Goal: Information Seeking & Learning: Learn about a topic

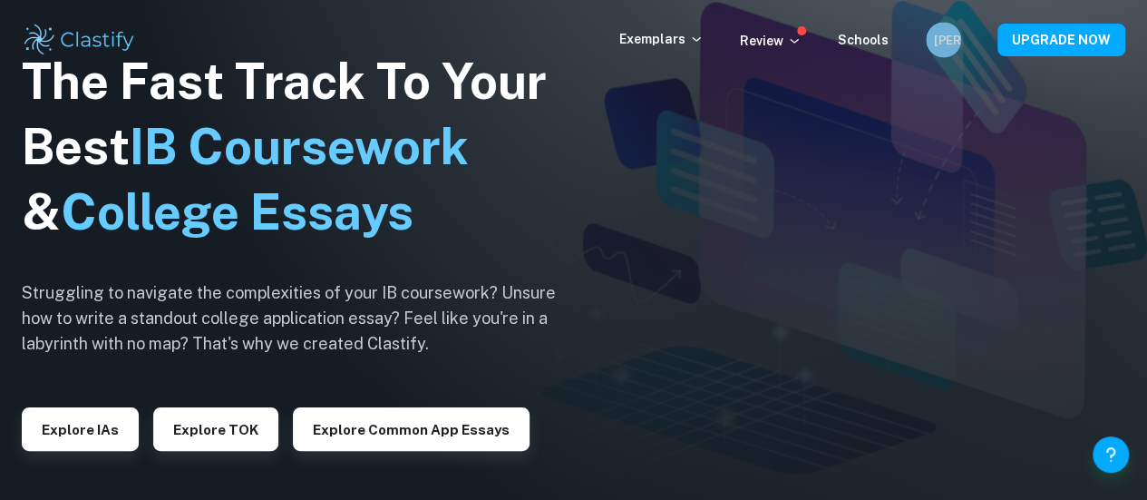
click at [932, 34] on div "[PERSON_NAME]" at bounding box center [943, 40] width 35 height 35
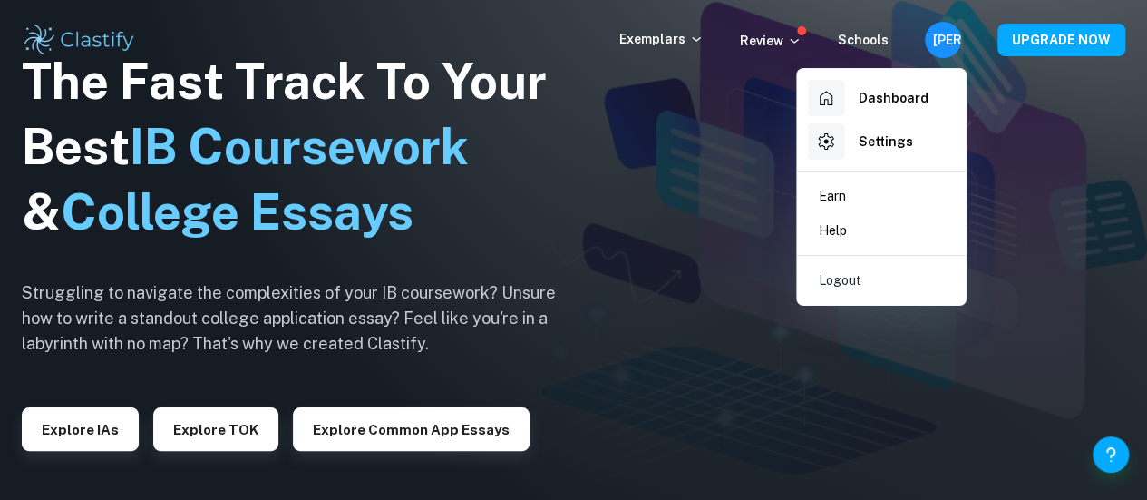
click at [863, 89] on h6 "Dashboard" at bounding box center [894, 98] width 70 height 20
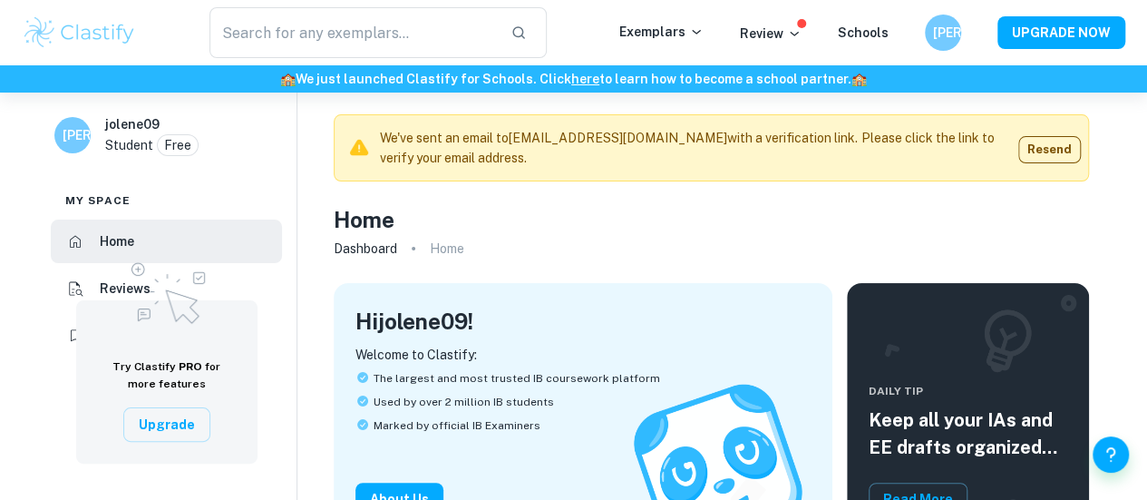
click at [483, 34] on input "text" at bounding box center [353, 32] width 287 height 51
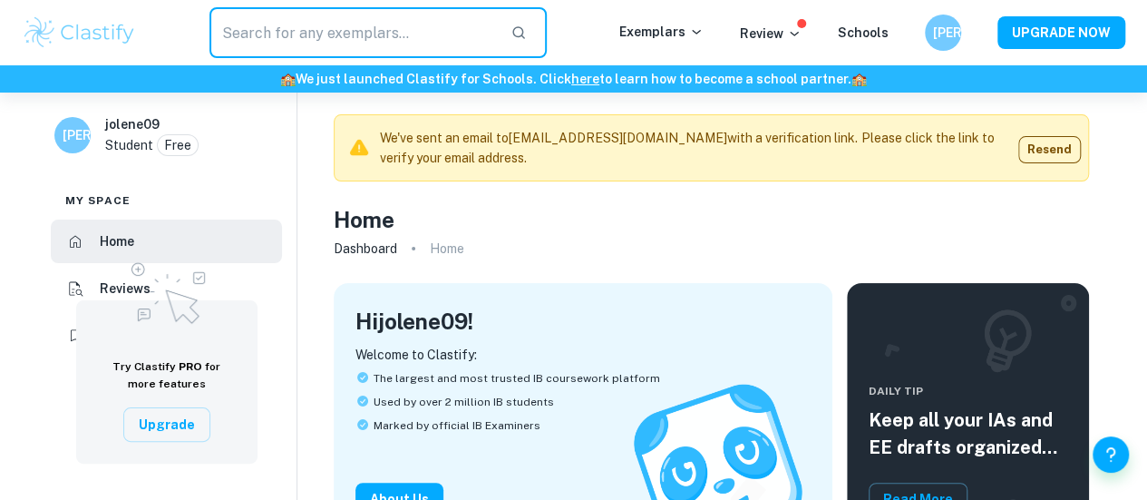
type input "e"
type input "EE"
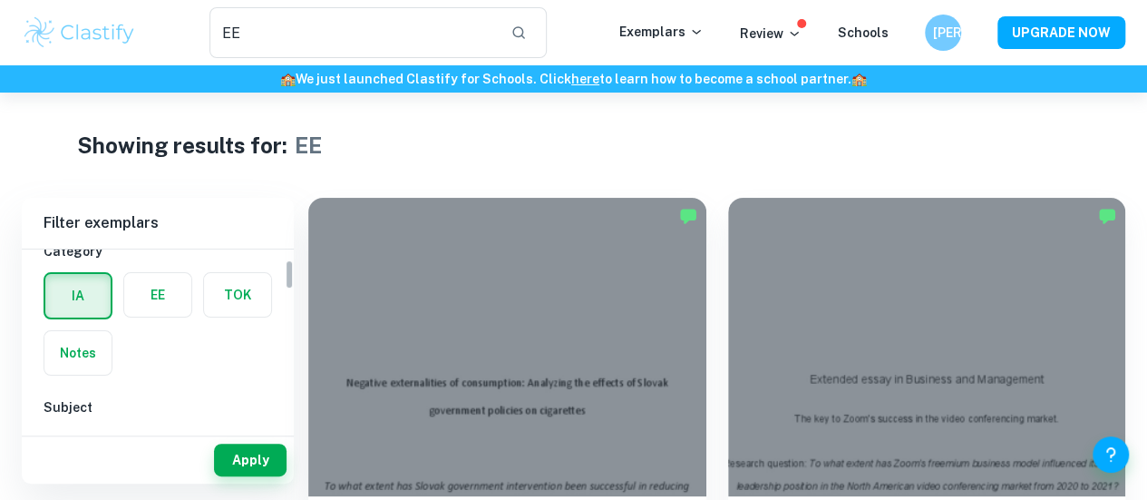
scroll to position [62, 0]
click at [147, 289] on label "button" at bounding box center [157, 294] width 67 height 44
click at [0, 0] on input "radio" at bounding box center [0, 0] width 0 height 0
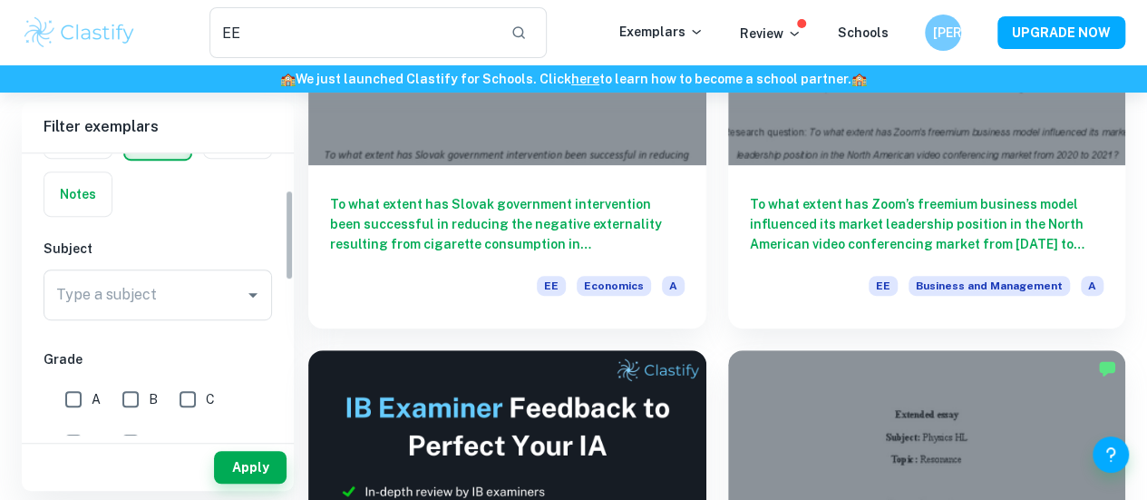
scroll to position [108, 0]
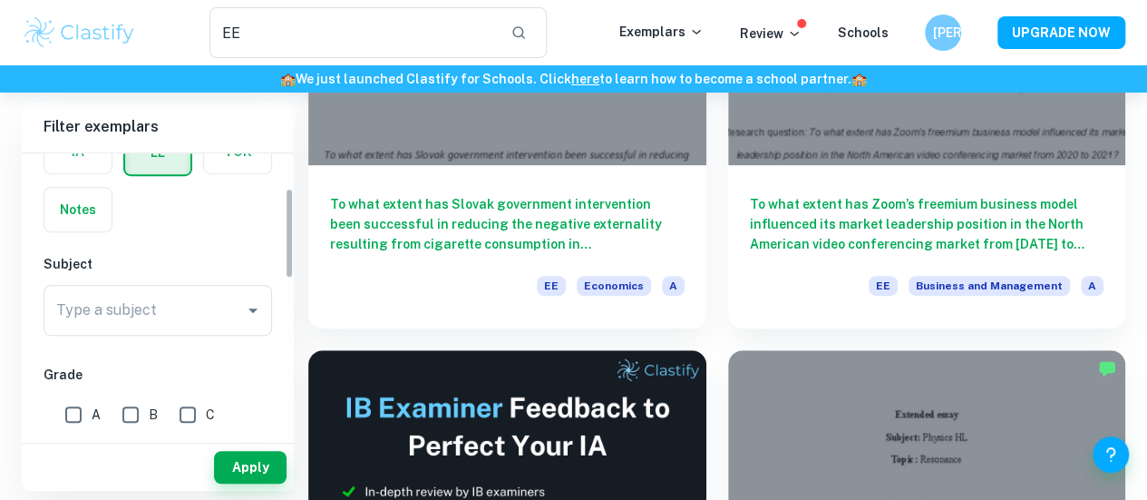
click at [192, 326] on input "Type a subject" at bounding box center [144, 310] width 185 height 34
click at [241, 460] on button "Apply" at bounding box center [250, 467] width 73 height 33
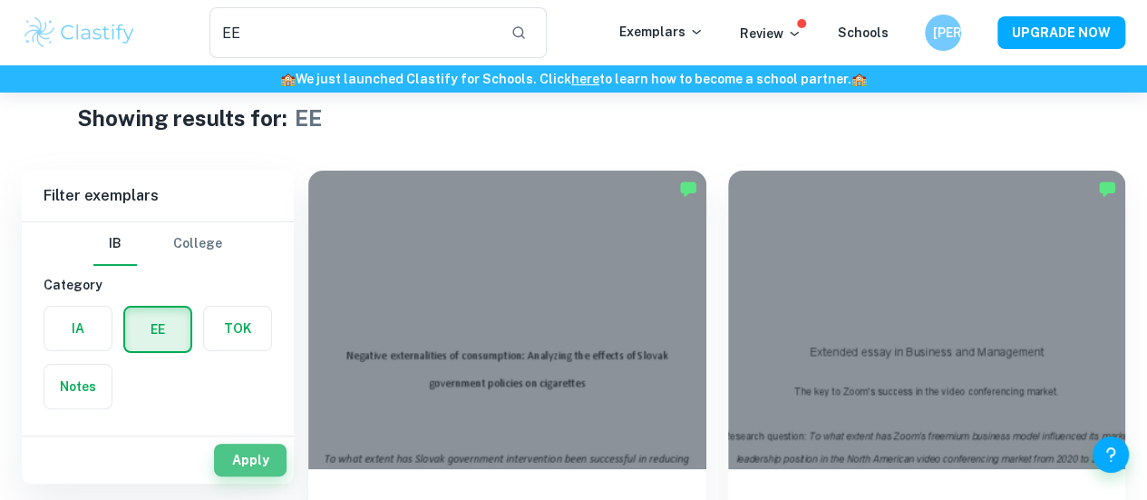
click at [263, 470] on button "Apply" at bounding box center [250, 460] width 73 height 33
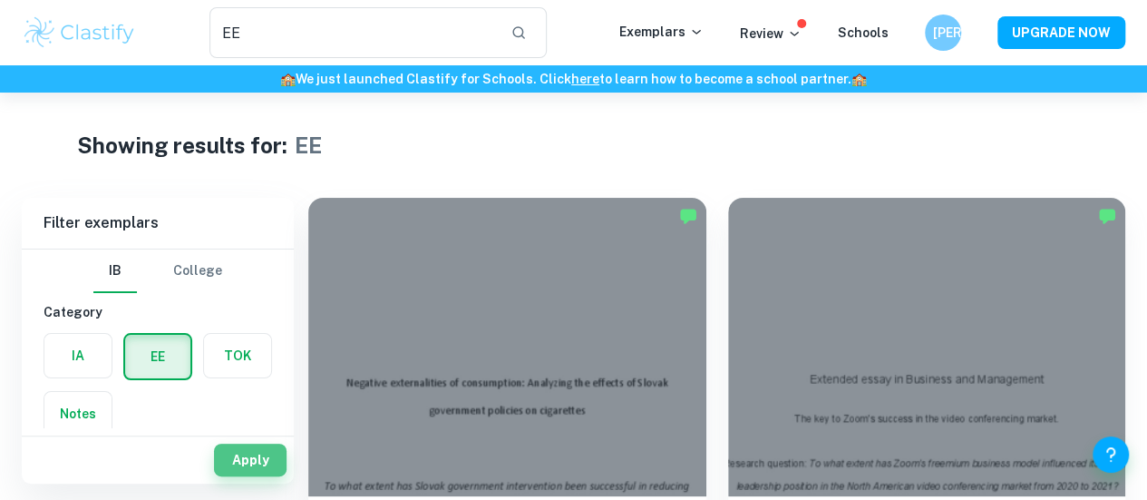
click at [263, 470] on button "Apply" at bounding box center [250, 460] width 73 height 33
click at [224, 369] on label "button" at bounding box center [237, 356] width 67 height 44
click at [0, 0] on input "radio" at bounding box center [0, 0] width 0 height 0
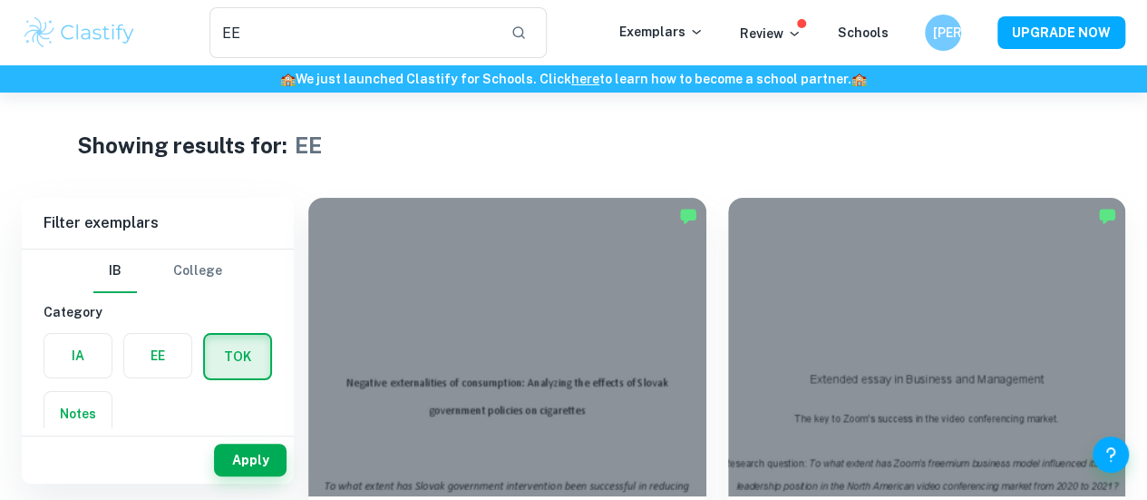
click at [249, 443] on div "Apply" at bounding box center [158, 459] width 272 height 47
click at [245, 456] on button "Apply" at bounding box center [250, 460] width 73 height 33
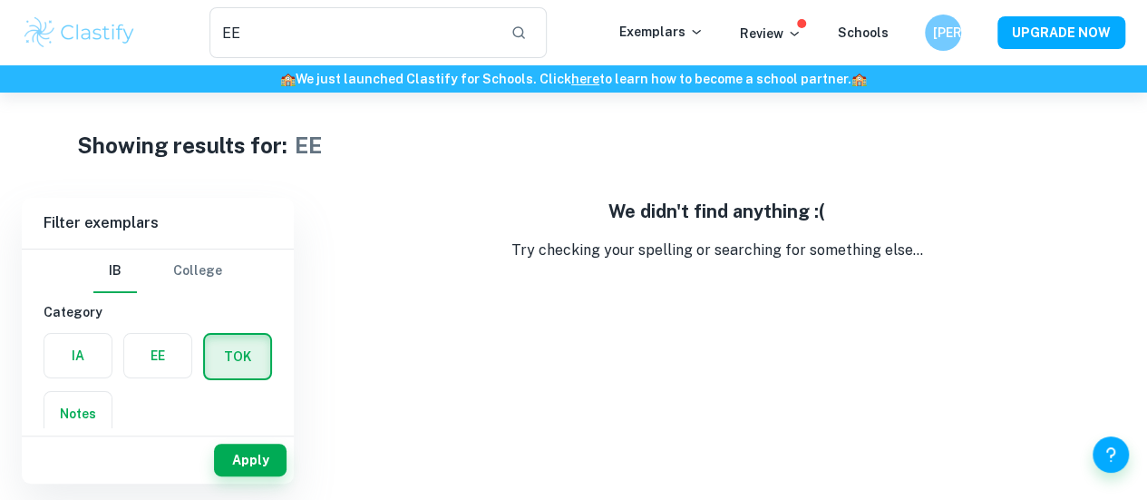
click at [165, 368] on label "button" at bounding box center [157, 356] width 67 height 44
click at [0, 0] on input "radio" at bounding box center [0, 0] width 0 height 0
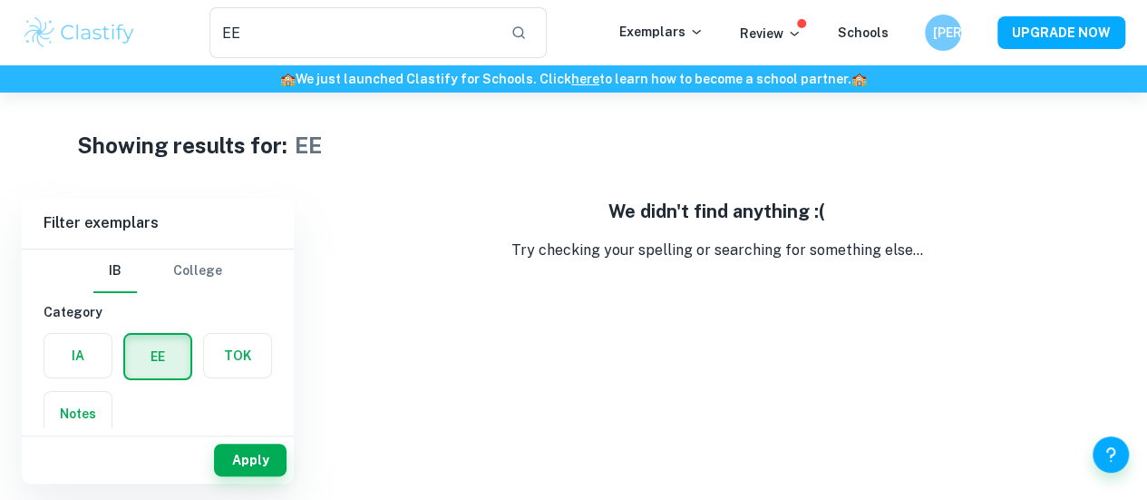
click at [252, 454] on button "Apply" at bounding box center [250, 460] width 73 height 33
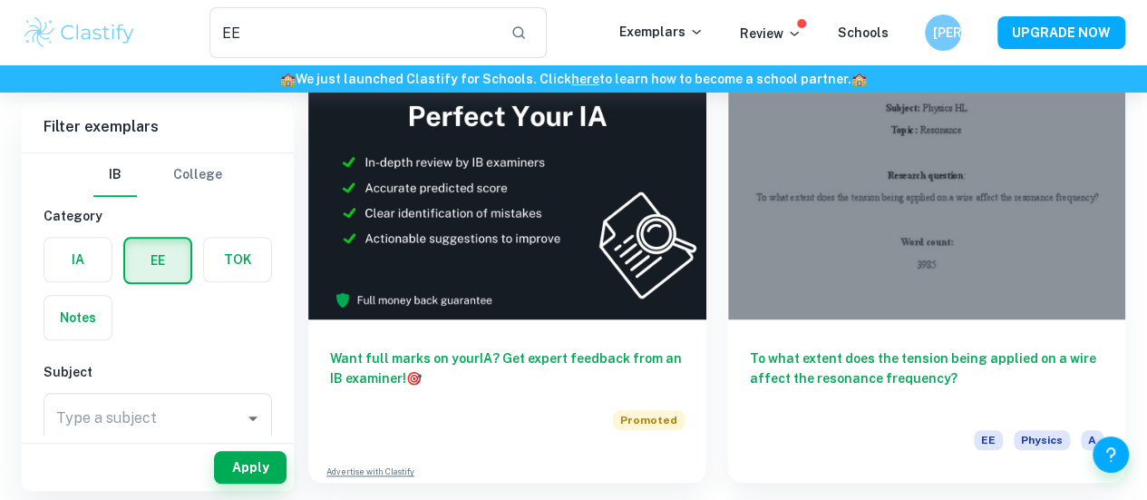
scroll to position [508, 0]
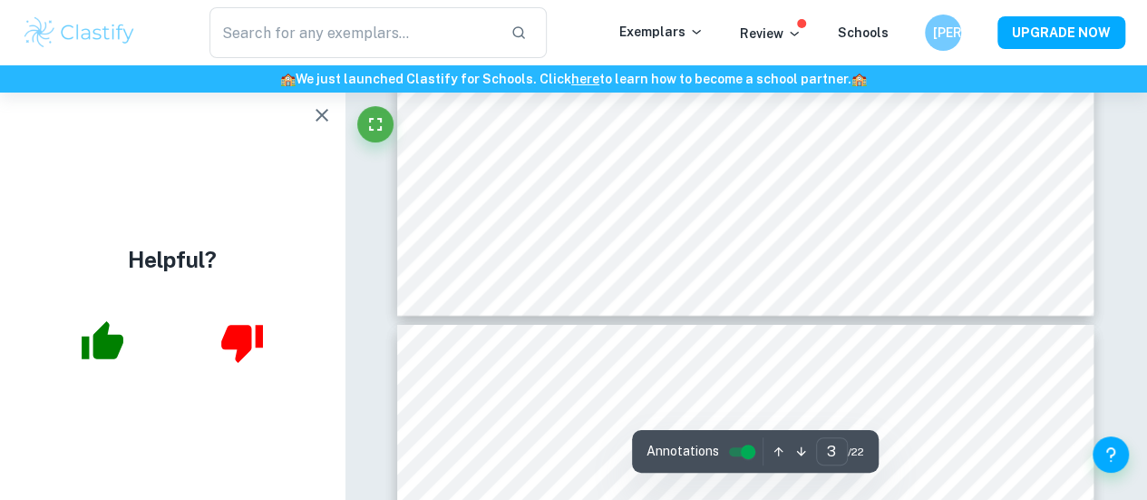
scroll to position [2990, 0]
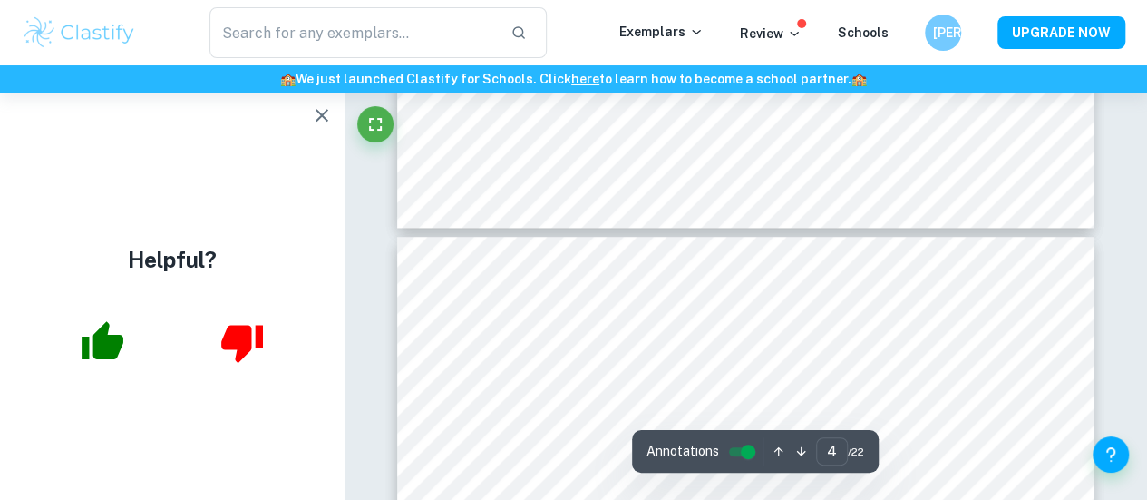
type input "5"
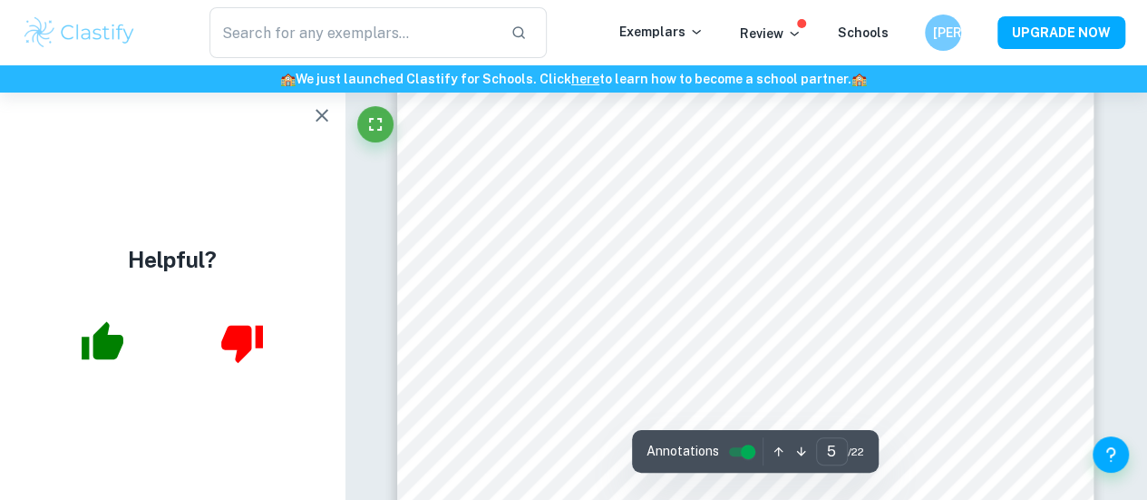
scroll to position [4509, 0]
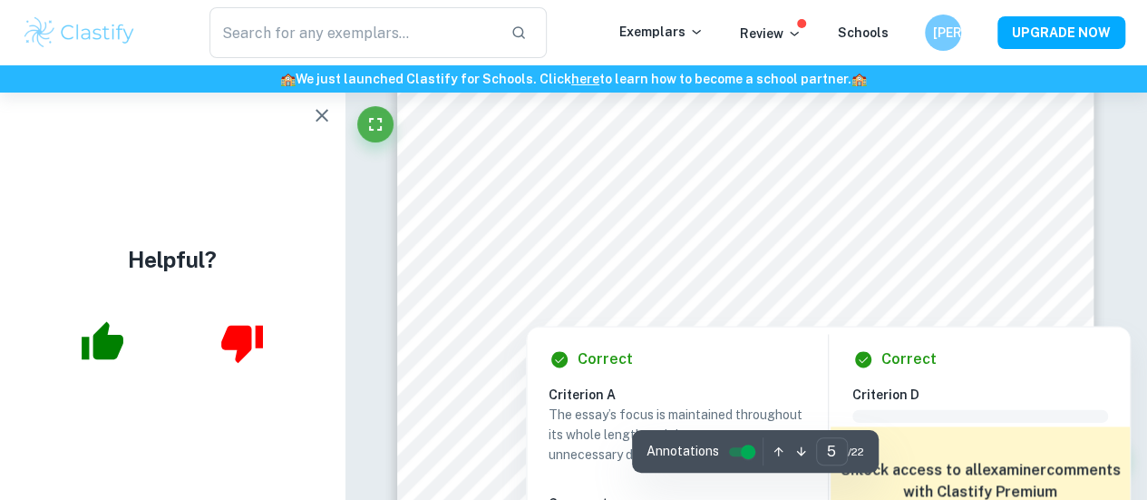
type input "EE"
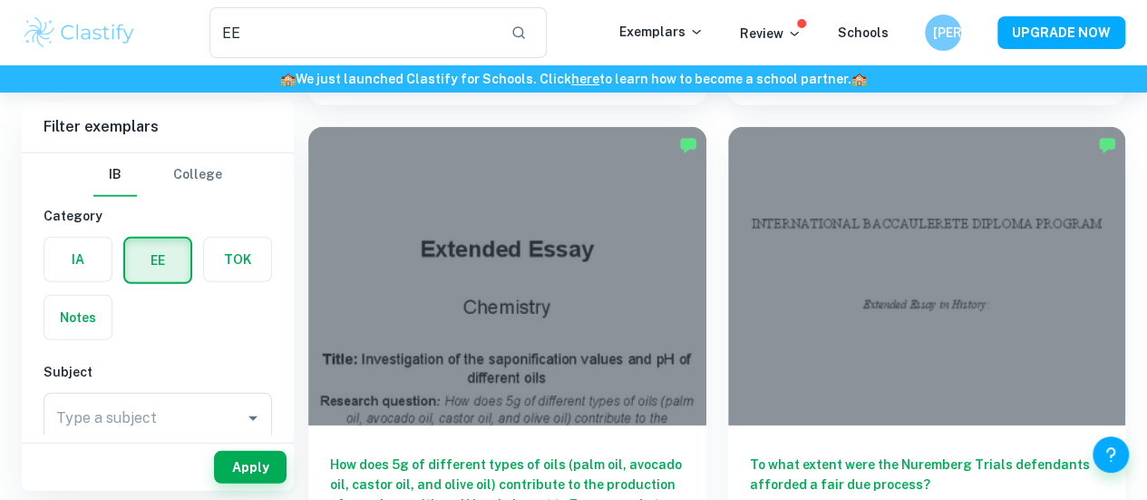
scroll to position [2493, 0]
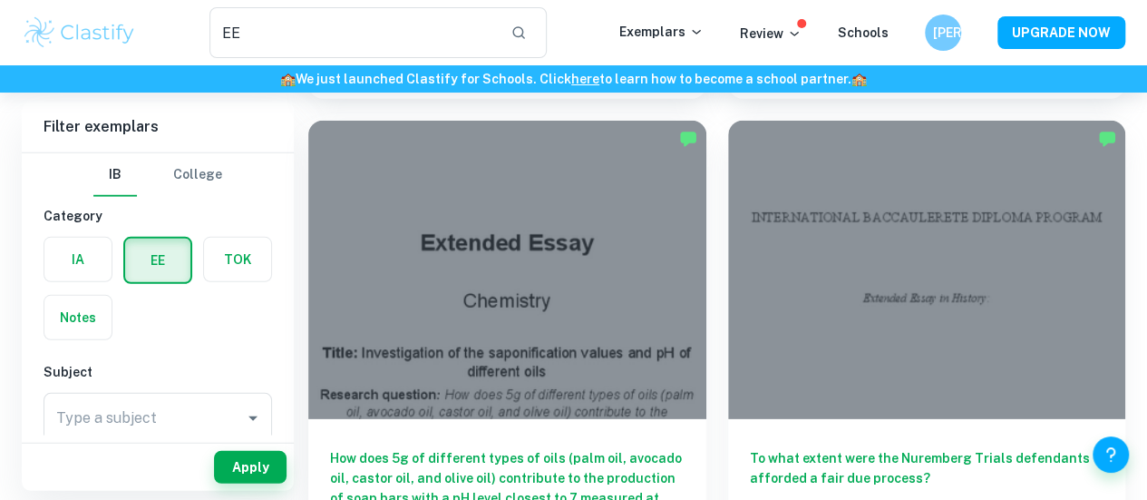
drag, startPoint x: 855, startPoint y: 332, endPoint x: 863, endPoint y: 309, distance: 24.1
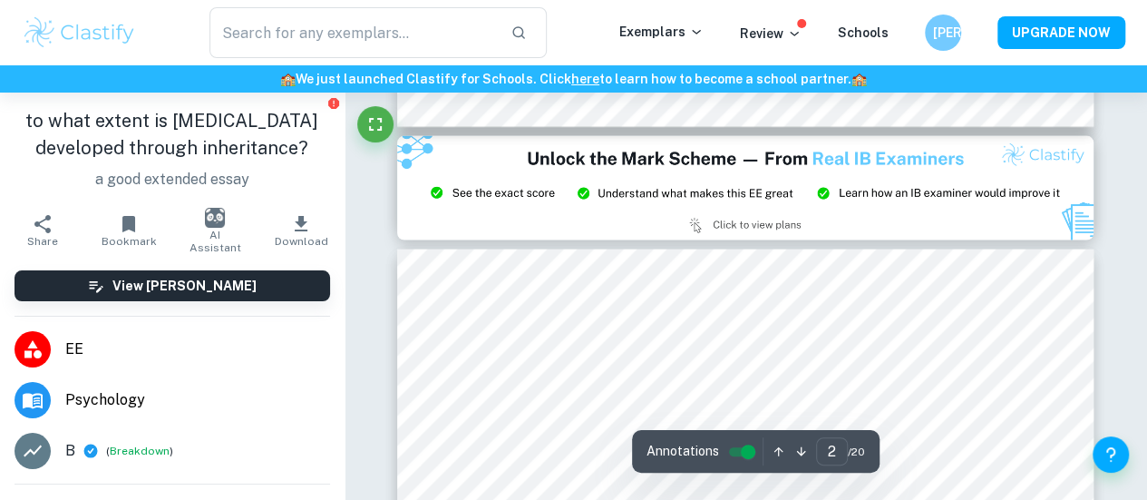
type input "3"
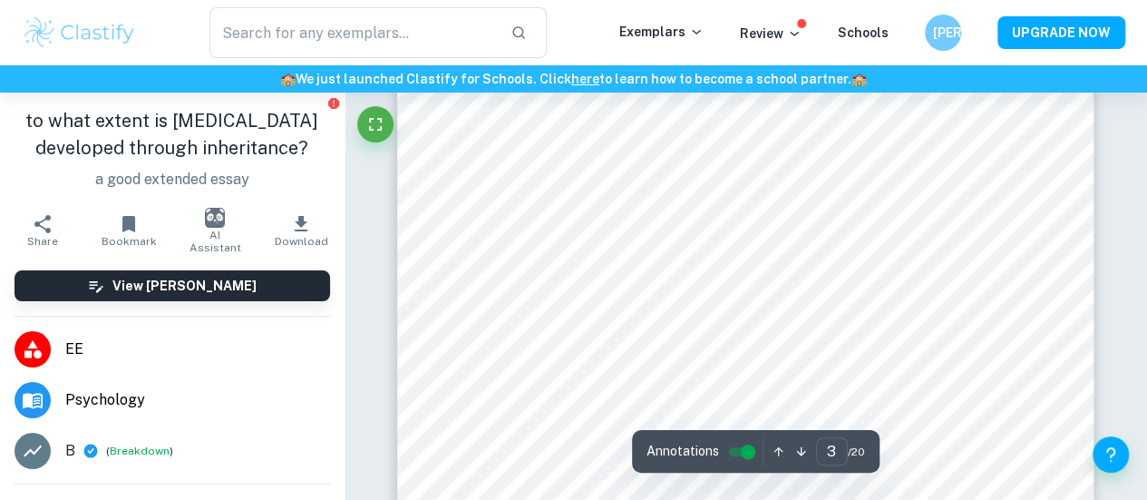
scroll to position [2237, 0]
type input "EE"
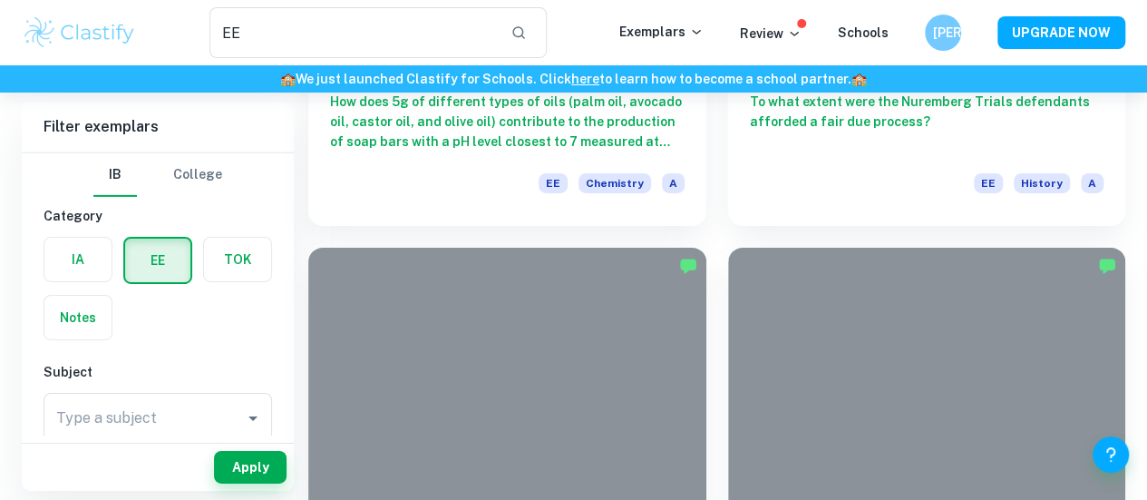
scroll to position [2875, 0]
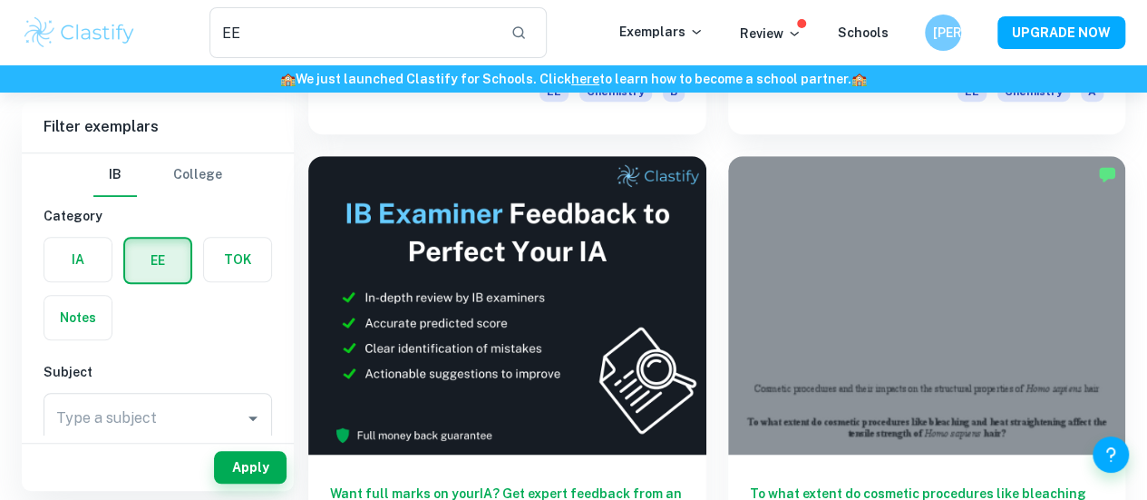
scroll to position [526, 0]
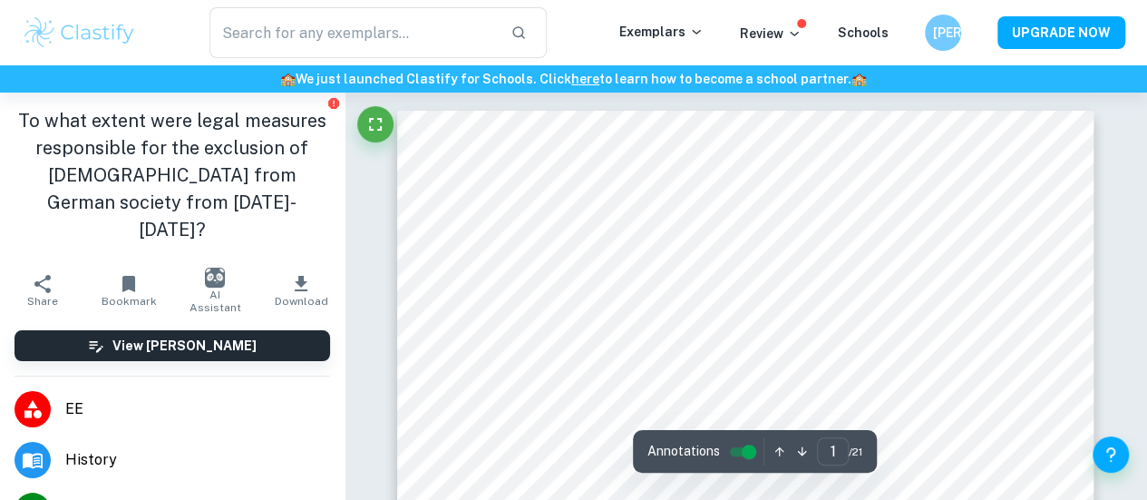
type input "EE"
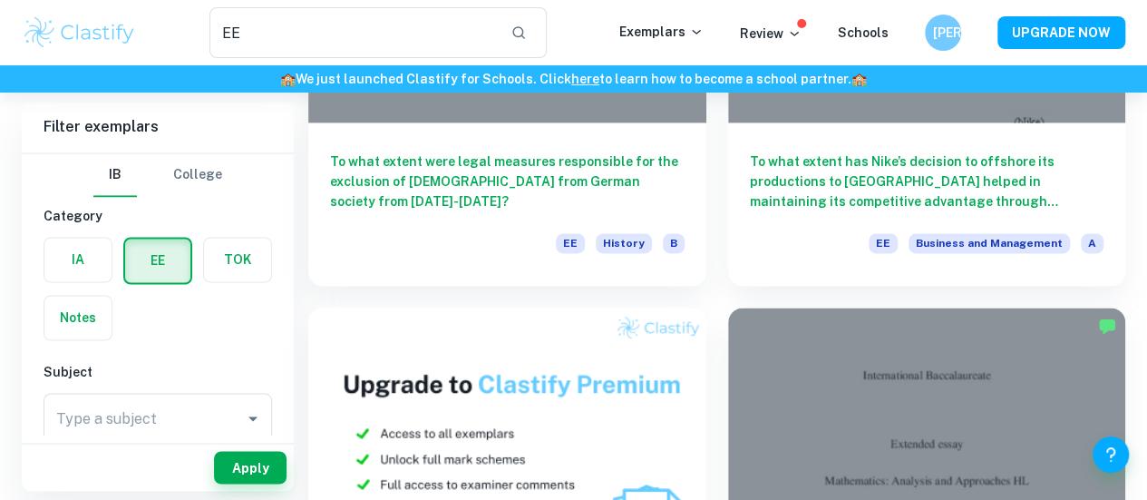
scroll to position [1339, 0]
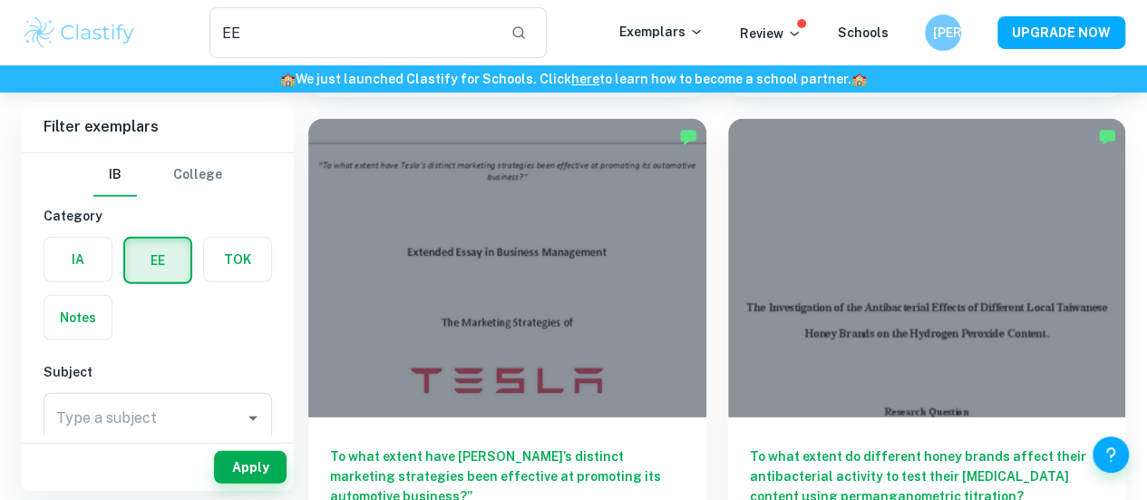
scroll to position [2496, 0]
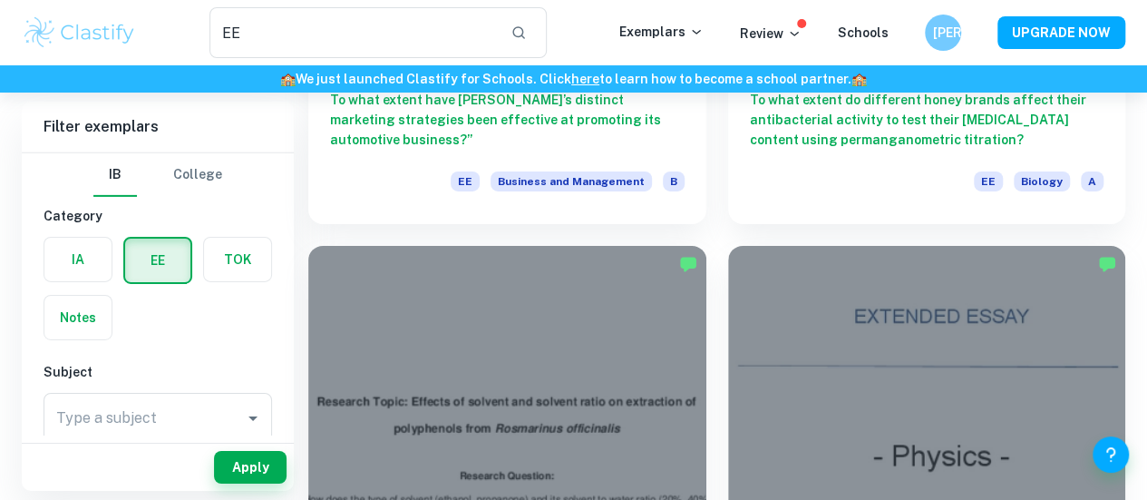
scroll to position [2855, 0]
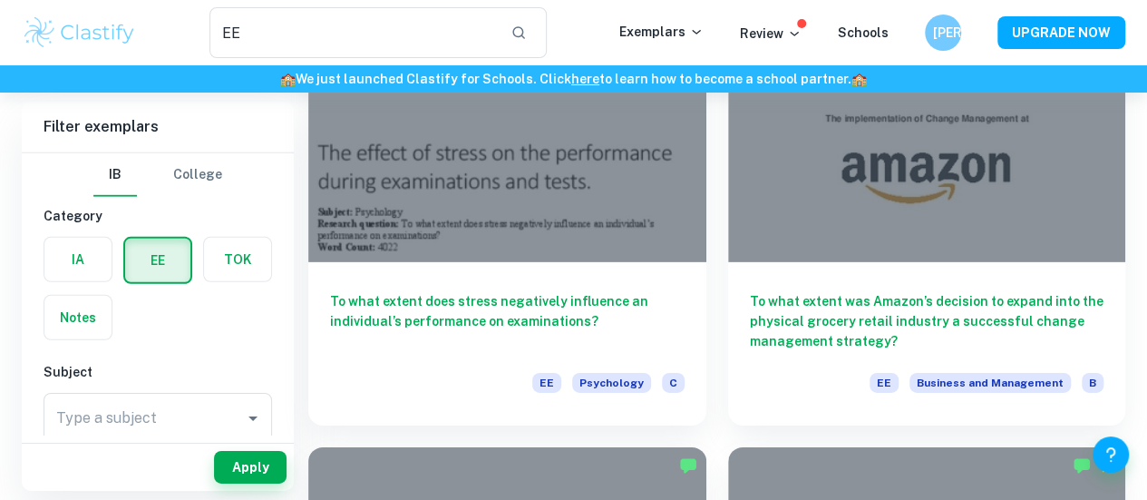
scroll to position [2633, 0]
